Goal: Communication & Community: Ask a question

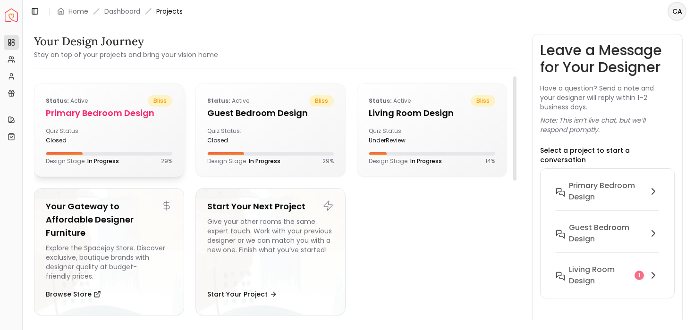
click at [138, 118] on h5 "Primary Bedroom design" at bounding box center [109, 113] width 126 height 13
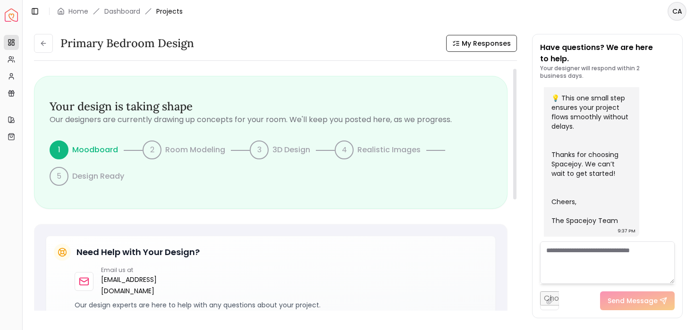
click at [95, 148] on p "Moodboard" at bounding box center [95, 149] width 46 height 11
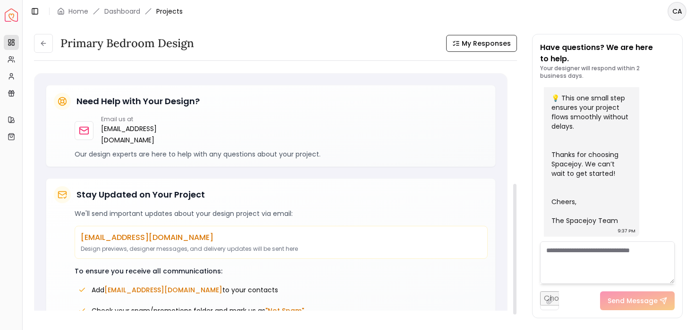
scroll to position [219, 0]
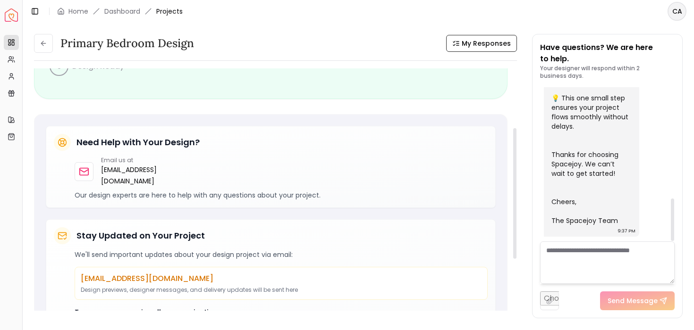
scroll to position [0, 0]
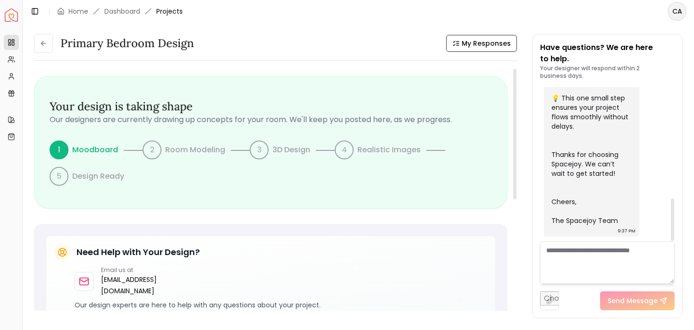
click at [570, 253] on textarea at bounding box center [607, 263] width 135 height 42
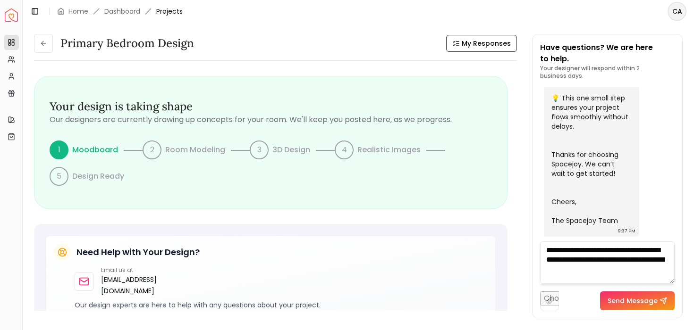
type textarea "**********"
click at [623, 293] on button "Send Message" at bounding box center [637, 301] width 75 height 19
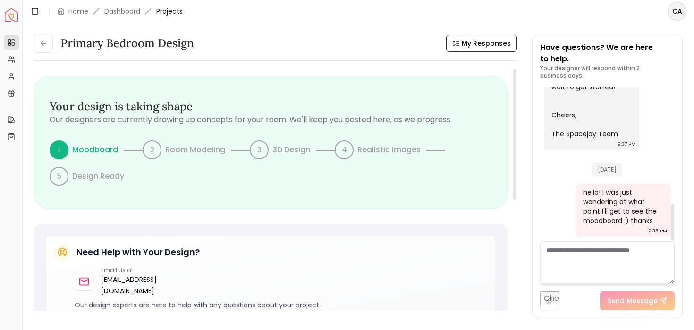
scroll to position [0, 0]
